Goal: Transaction & Acquisition: Subscribe to service/newsletter

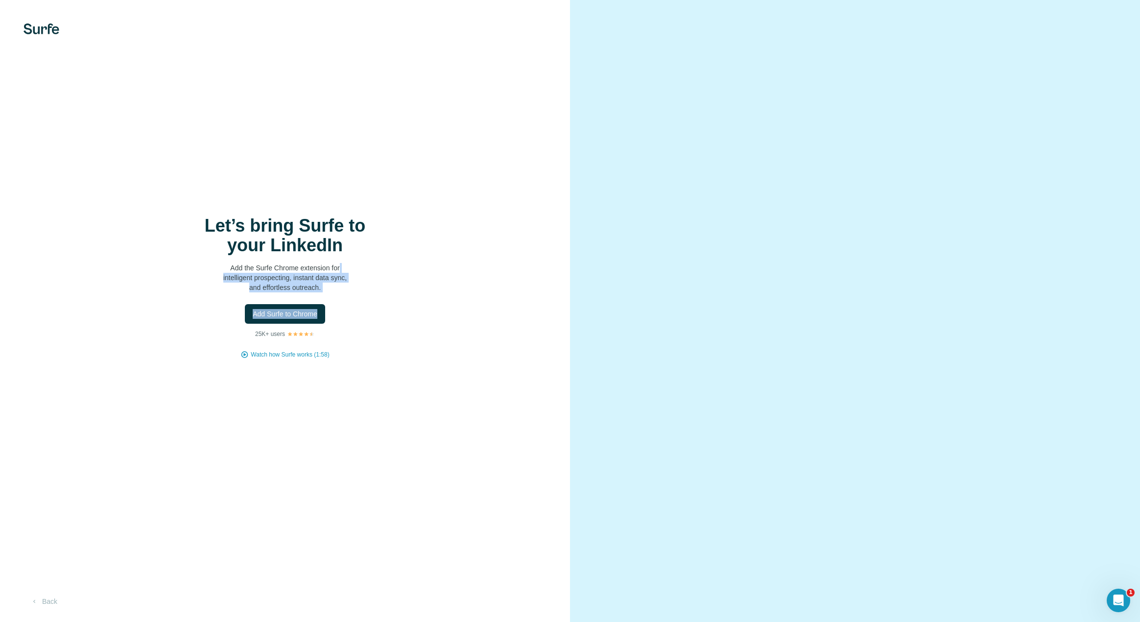
click at [428, 273] on div "Let’s bring Surfe to your LinkedIn Add the Surfe Chrome extension for intellige…" at bounding box center [285, 287] width 531 height 143
click at [303, 311] on span "Add Surfe to Chrome" at bounding box center [285, 314] width 65 height 10
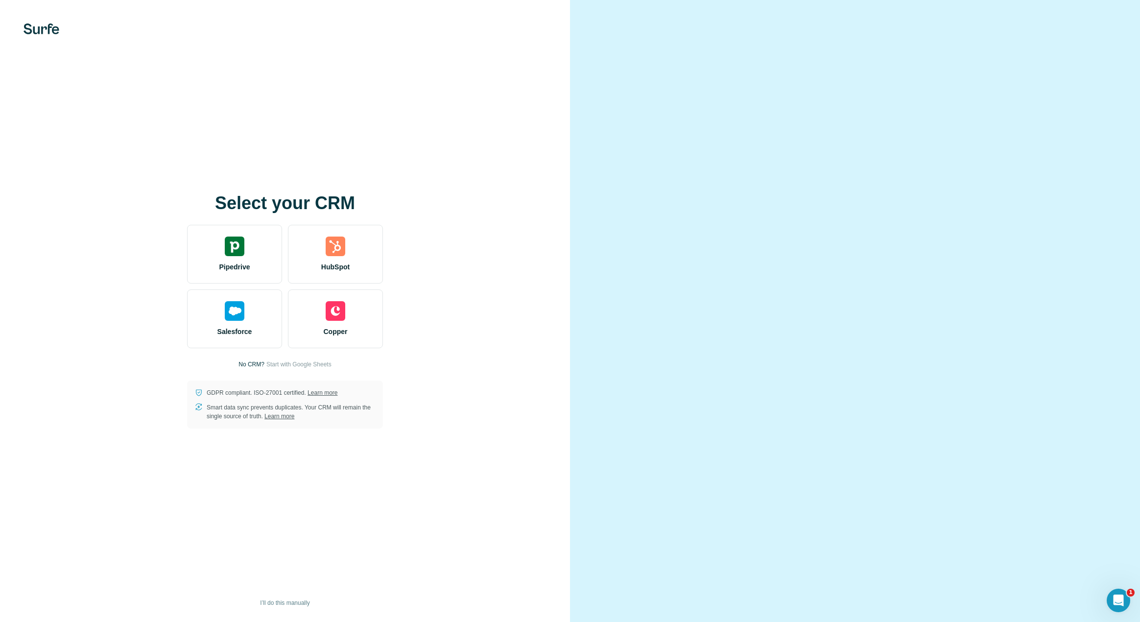
click at [539, 126] on div "Select your CRM Pipedrive HubSpot Salesforce Copper No CRM? Start with Google S…" at bounding box center [285, 311] width 570 height 622
